Goal: Task Accomplishment & Management: Use online tool/utility

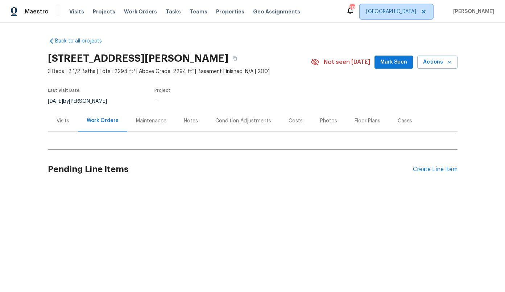
click at [413, 14] on span "[GEOGRAPHIC_DATA]" at bounding box center [391, 11] width 50 height 7
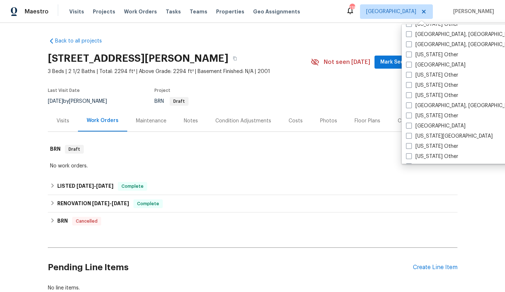
scroll to position [343, 0]
click at [423, 66] on label "[GEOGRAPHIC_DATA]" at bounding box center [435, 64] width 59 height 7
click at [411, 66] on input "[GEOGRAPHIC_DATA]" at bounding box center [408, 63] width 5 height 5
checkbox input "true"
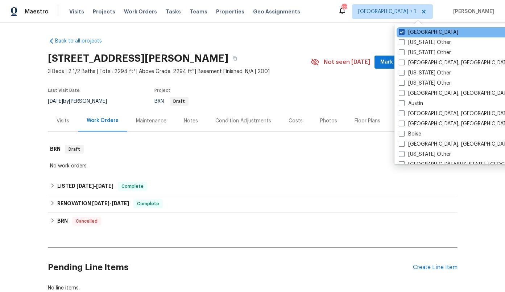
click at [413, 33] on label "[GEOGRAPHIC_DATA]" at bounding box center [428, 32] width 59 height 7
click at [404, 33] on input "[GEOGRAPHIC_DATA]" at bounding box center [401, 31] width 5 height 5
checkbox input "false"
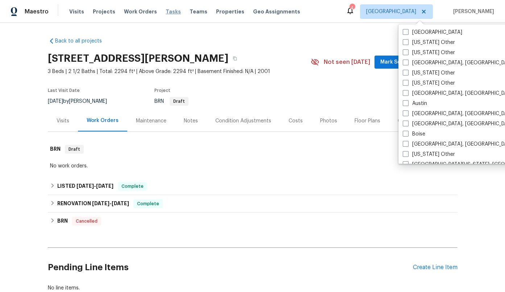
click at [166, 12] on span "Tasks" at bounding box center [173, 11] width 15 height 5
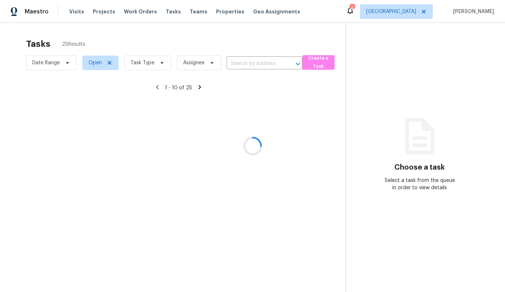
click at [323, 65] on div at bounding box center [252, 146] width 505 height 292
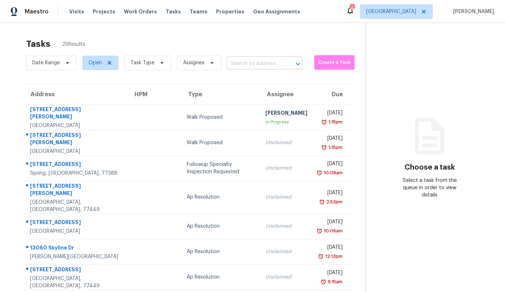
click at [273, 64] on input "text" at bounding box center [254, 63] width 55 height 11
click at [324, 64] on span "Create a Task" at bounding box center [334, 62] width 33 height 8
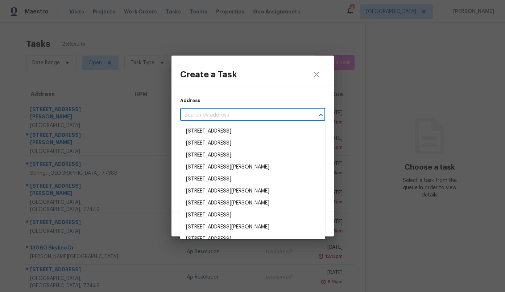
click at [207, 114] on input "text" at bounding box center [242, 115] width 125 height 11
paste input "[STREET_ADDRESS][PERSON_NAME][PERSON_NAME]"
type input "[STREET_ADDRESS][PERSON_NAME][PERSON_NAME]"
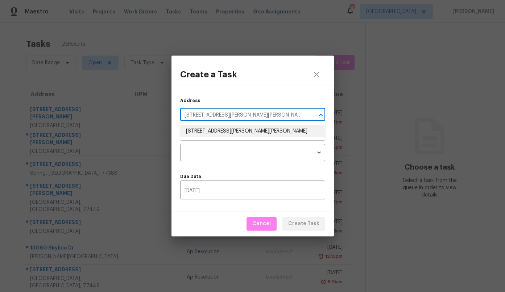
click at [209, 131] on li "[STREET_ADDRESS][PERSON_NAME][PERSON_NAME]" at bounding box center [252, 131] width 145 height 12
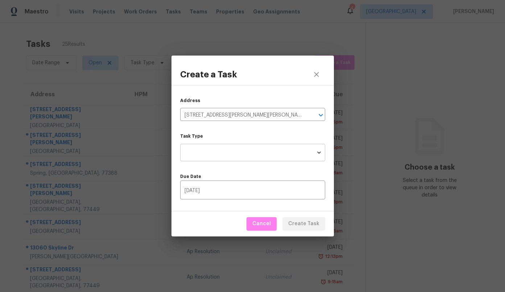
click at [207, 149] on body "Maestro Visits Projects Work Orders Tasks Teams Properties Geo Assignments 4 Ho…" at bounding box center [252, 146] width 505 height 292
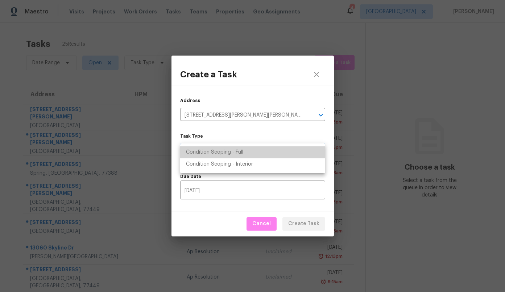
click at [207, 149] on li "Condition Scoping - Full" at bounding box center [252, 152] width 145 height 12
type input "virtual_full_assessment"
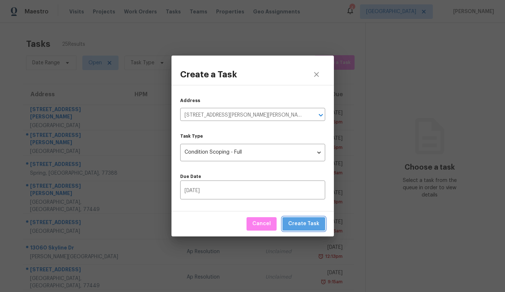
click at [309, 223] on span "Create Task" at bounding box center [303, 223] width 31 height 9
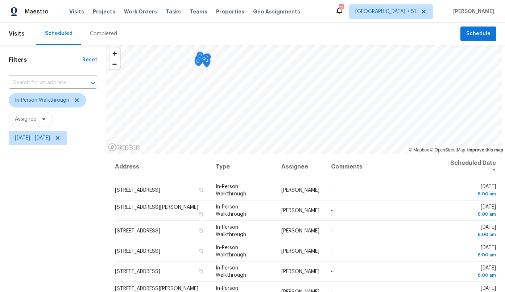
scroll to position [221, 0]
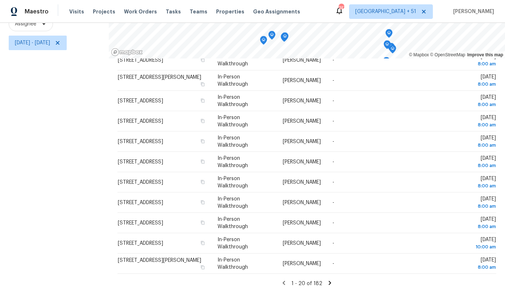
scroll to position [219, 0]
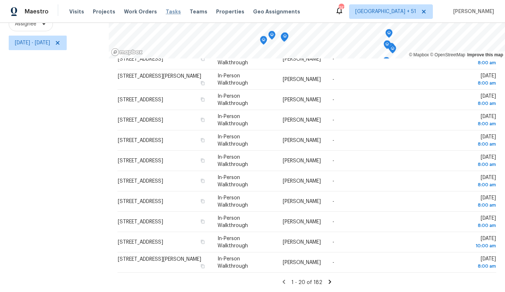
click at [166, 11] on span "Tasks" at bounding box center [173, 11] width 15 height 5
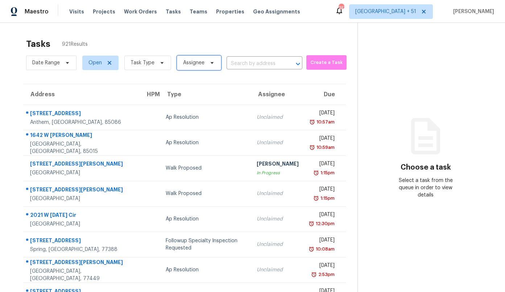
click at [188, 66] on span "Assignee" at bounding box center [199, 62] width 44 height 15
click at [153, 69] on span "Task Type" at bounding box center [147, 62] width 47 height 15
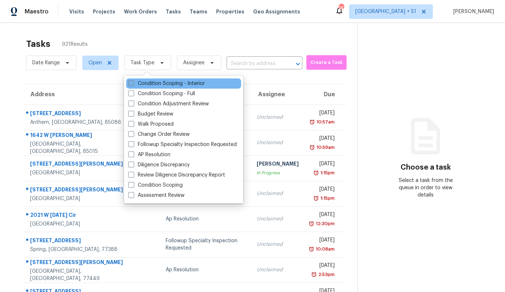
click at [170, 83] on label "Condition Scoping - Interior" at bounding box center [166, 83] width 77 height 7
click at [133, 83] on input "Condition Scoping - Interior" at bounding box center [130, 82] width 5 height 5
checkbox input "true"
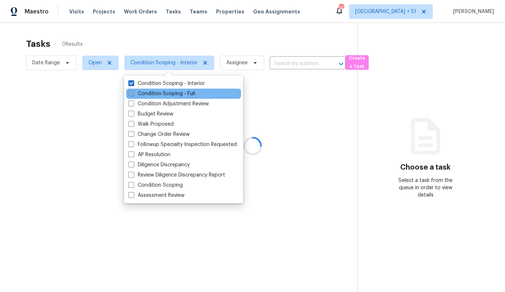
click at [169, 93] on label "Condition Scoping - Full" at bounding box center [161, 93] width 67 height 7
click at [133, 93] on input "Condition Scoping - Full" at bounding box center [130, 92] width 5 height 5
checkbox input "true"
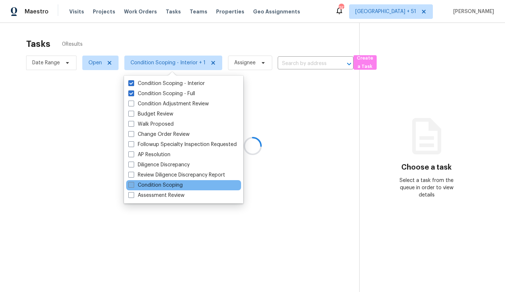
click at [164, 187] on label "Condition Scoping" at bounding box center [155, 184] width 54 height 7
click at [133, 186] on input "Condition Scoping" at bounding box center [130, 183] width 5 height 5
checkbox input "true"
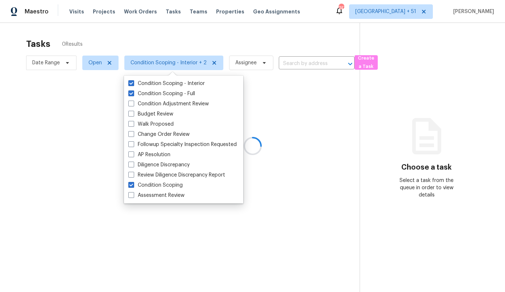
click at [153, 42] on div at bounding box center [252, 146] width 505 height 292
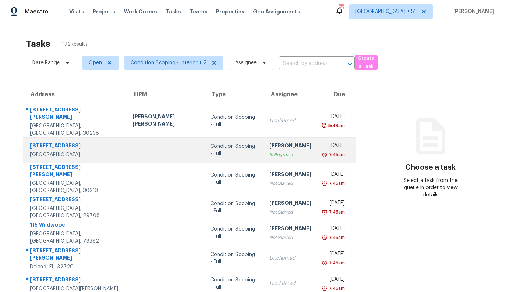
scroll to position [86, 0]
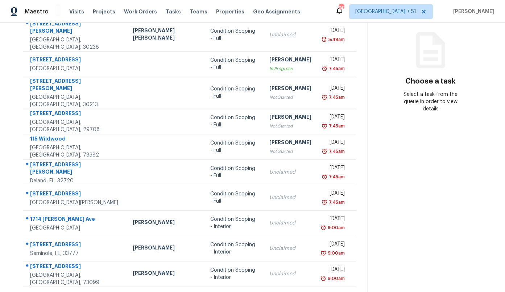
click at [209, 291] on icon at bounding box center [212, 295] width 7 height 7
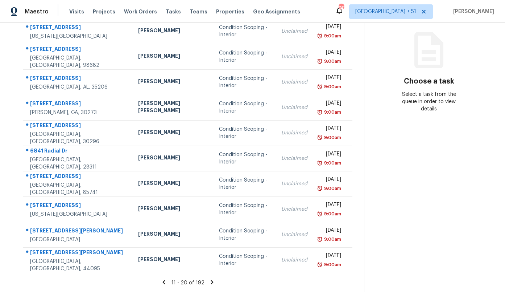
click at [211, 282] on icon at bounding box center [212, 282] width 3 height 4
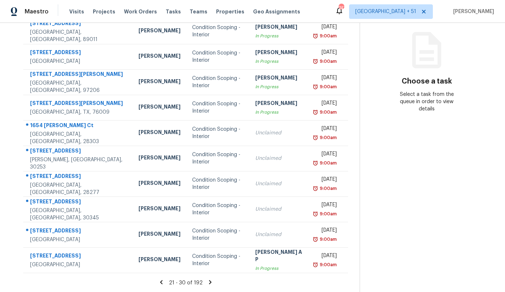
click at [209, 282] on icon at bounding box center [210, 282] width 3 height 4
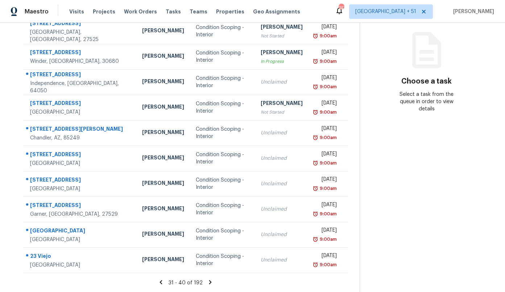
click at [209, 282] on icon at bounding box center [210, 282] width 3 height 4
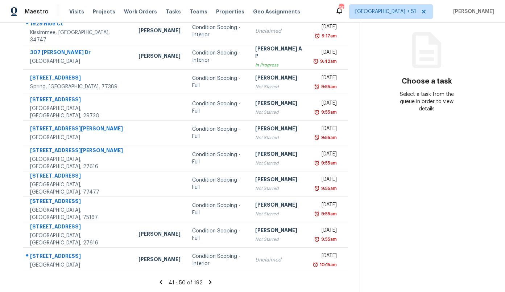
click at [208, 281] on icon at bounding box center [210, 282] width 7 height 7
